Goal: Task Accomplishment & Management: Manage account settings

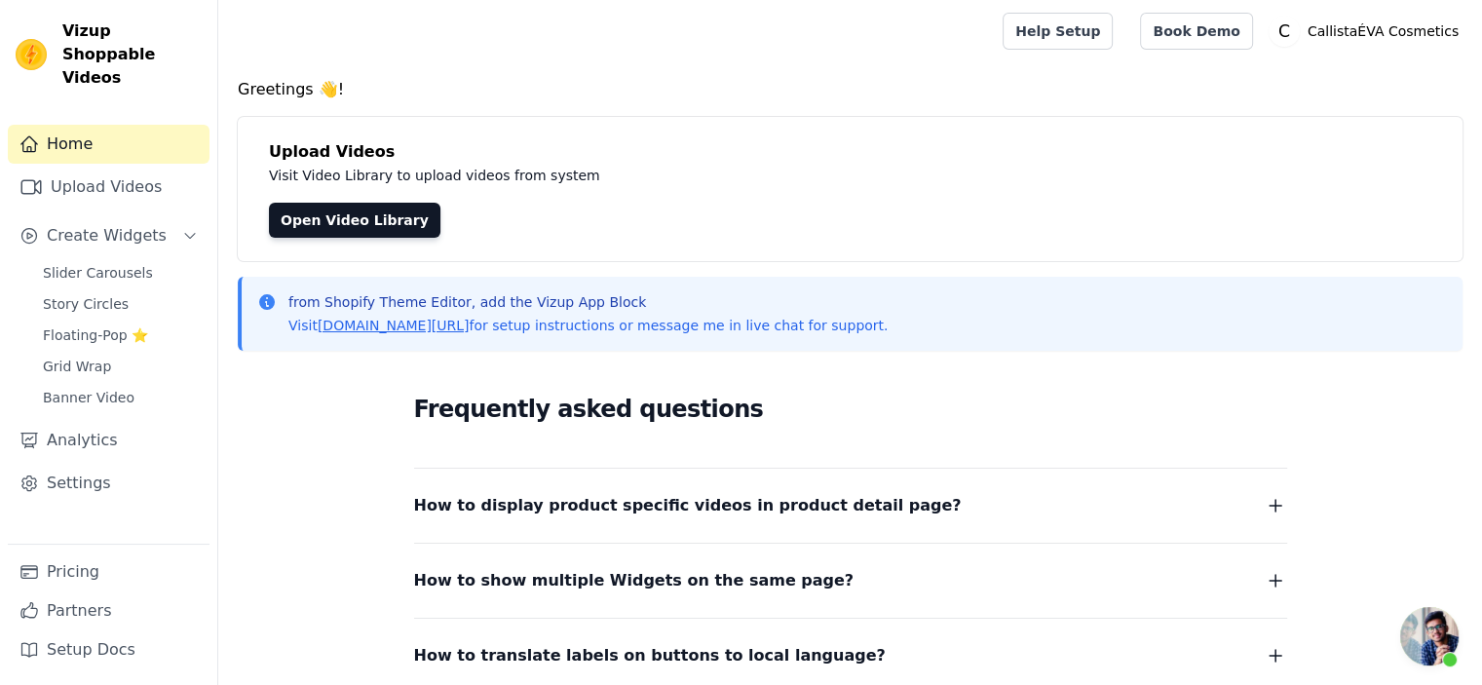
scroll to position [54, 0]
click at [95, 464] on link "Settings" at bounding box center [109, 483] width 202 height 39
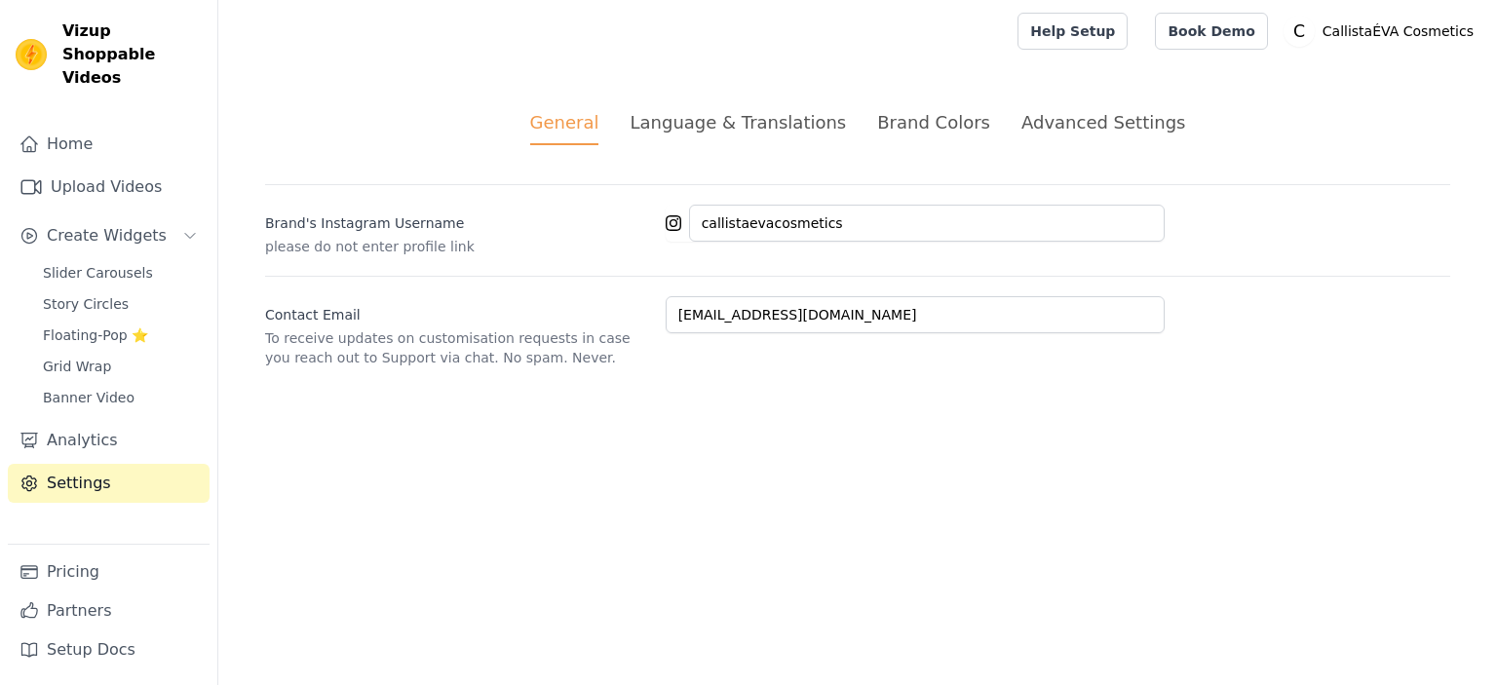
click at [760, 115] on div "Language & Translations" at bounding box center [737, 122] width 216 height 26
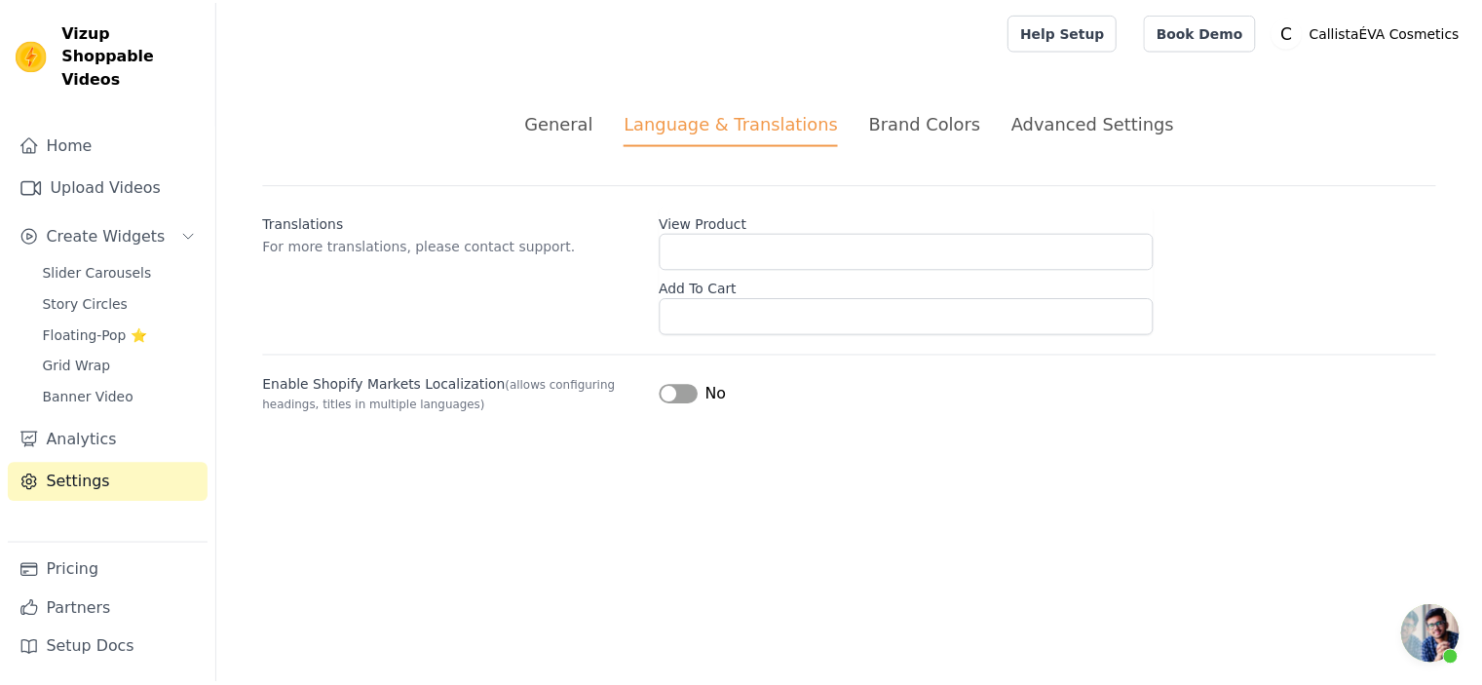
scroll to position [54, 0]
click at [685, 397] on button "Label" at bounding box center [685, 394] width 39 height 19
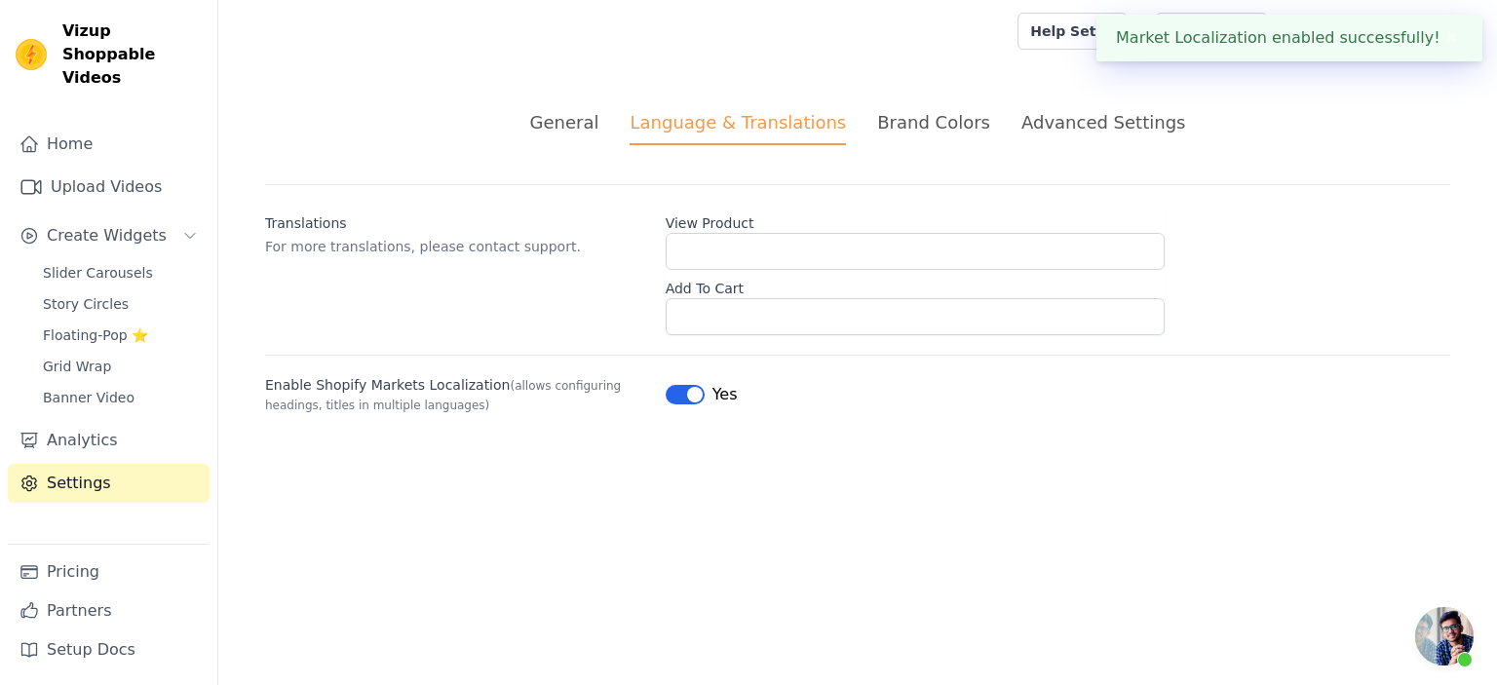
click at [1456, 40] on button "✖" at bounding box center [1451, 37] width 22 height 23
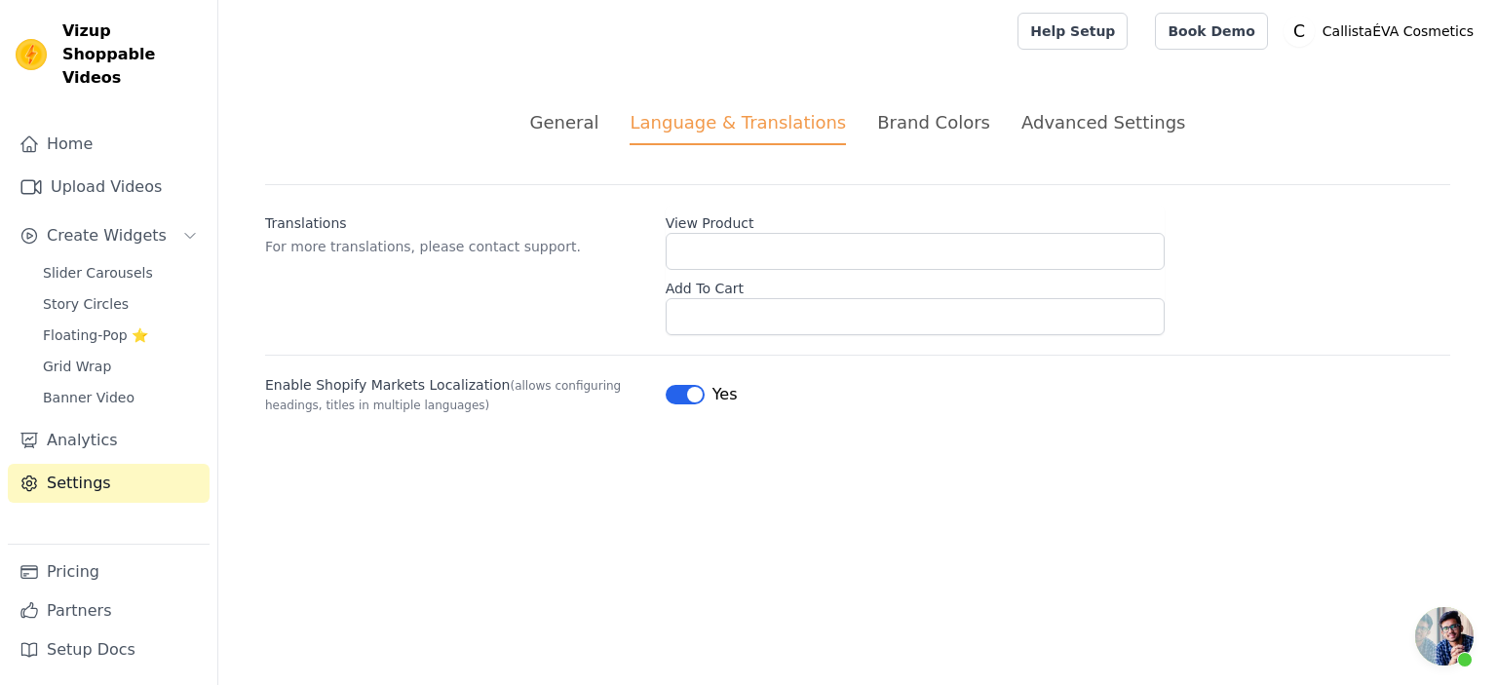
click at [1087, 127] on div "Advanced Settings" at bounding box center [1103, 122] width 164 height 26
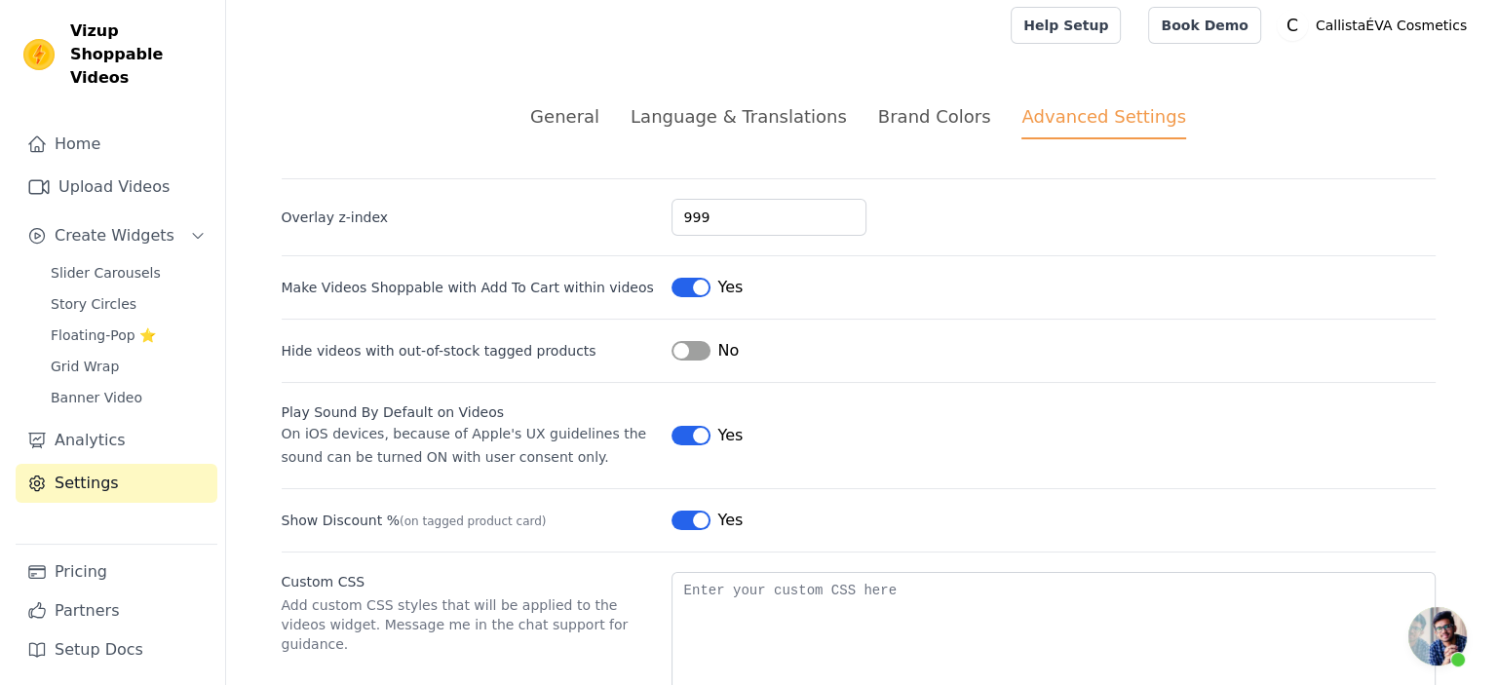
scroll to position [0, 0]
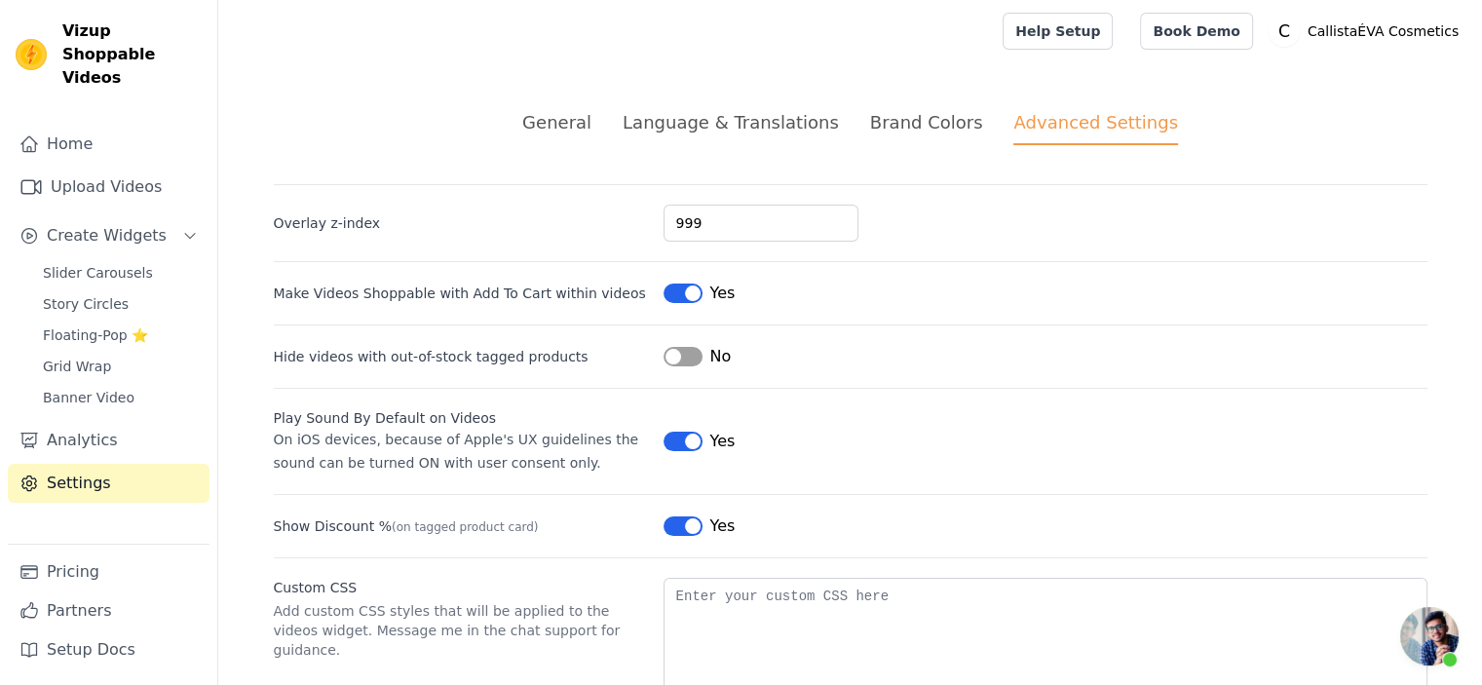
click at [759, 126] on div "Language & Translations" at bounding box center [731, 122] width 216 height 26
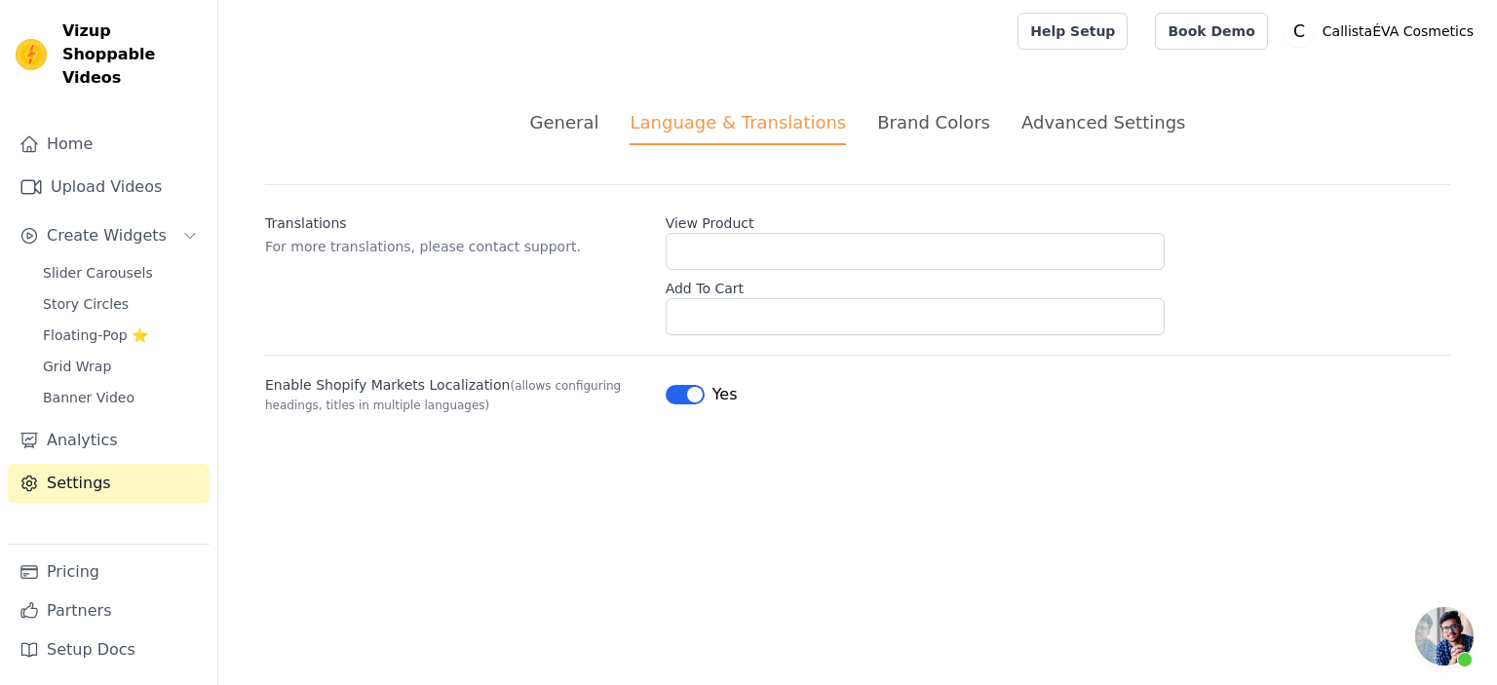
click at [580, 134] on div "General" at bounding box center [564, 122] width 69 height 26
